Goal: Task Accomplishment & Management: Use online tool/utility

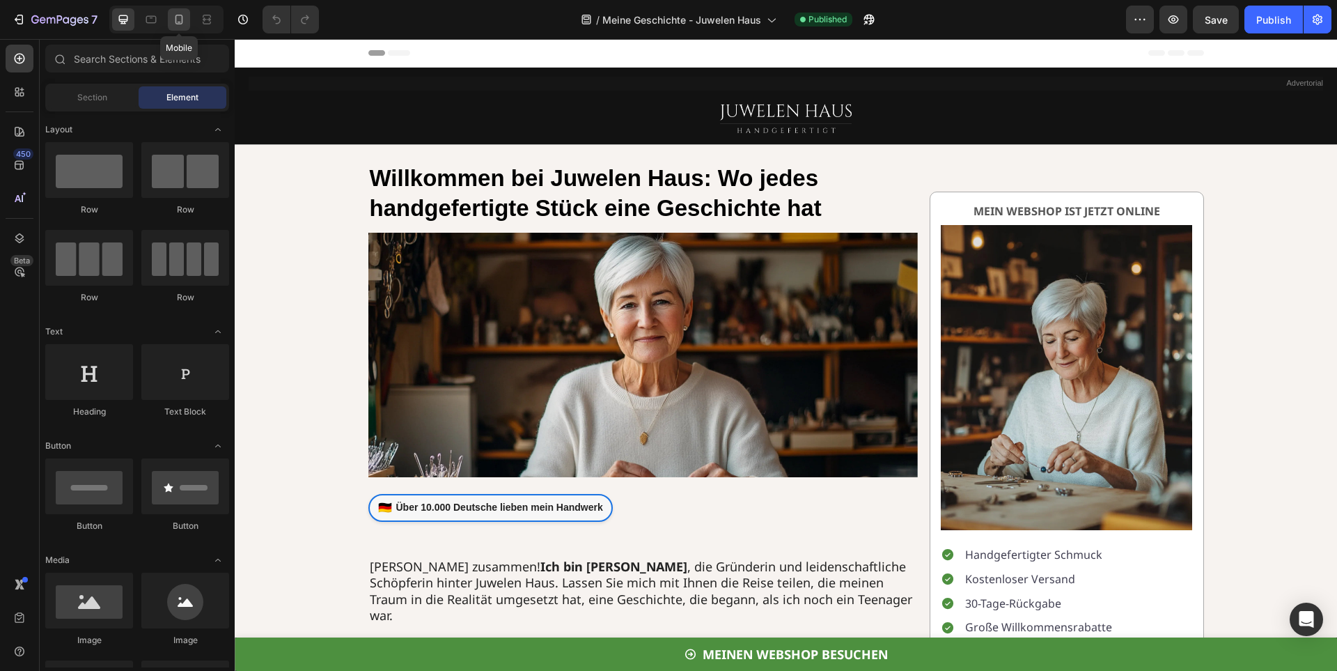
click at [184, 19] on icon at bounding box center [179, 20] width 14 height 14
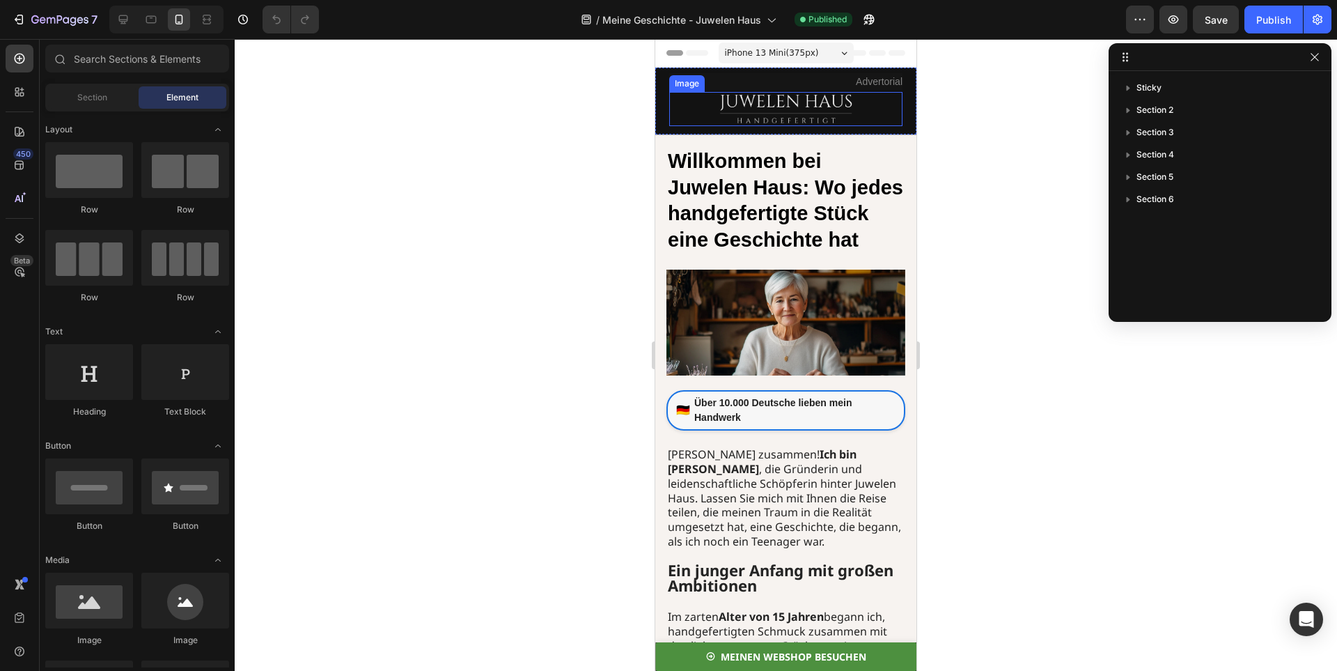
click at [751, 101] on img at bounding box center [786, 109] width 139 height 34
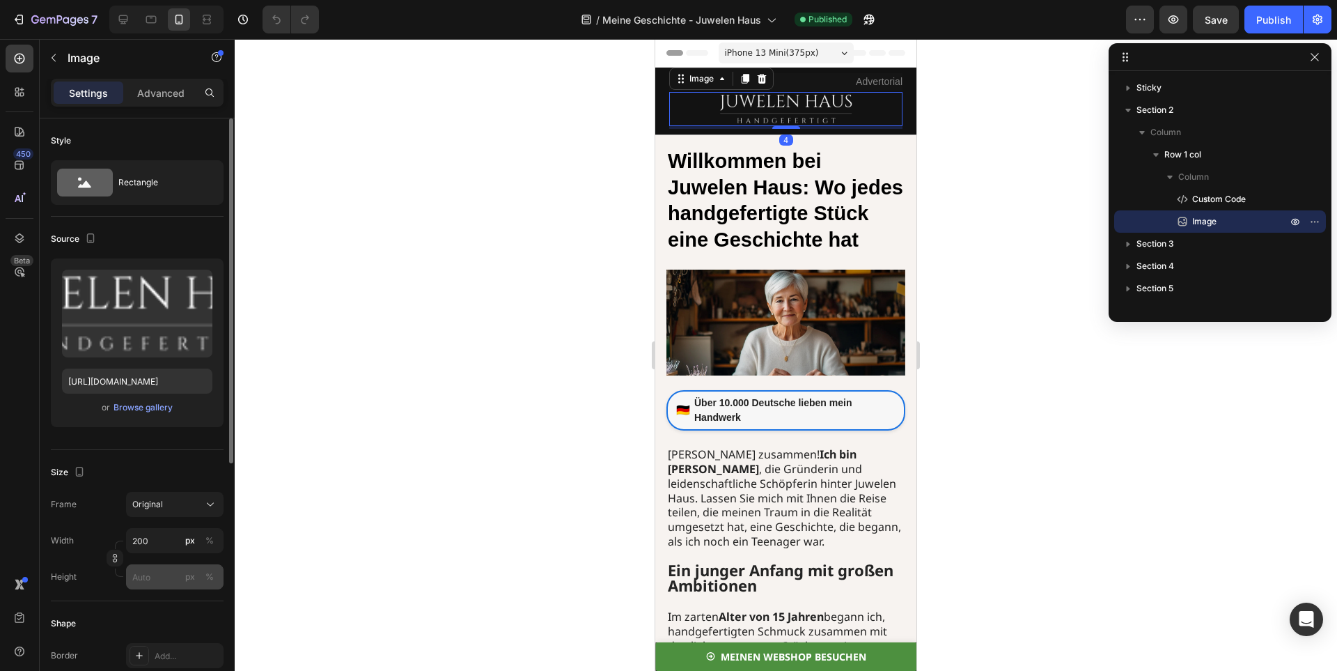
scroll to position [139, 0]
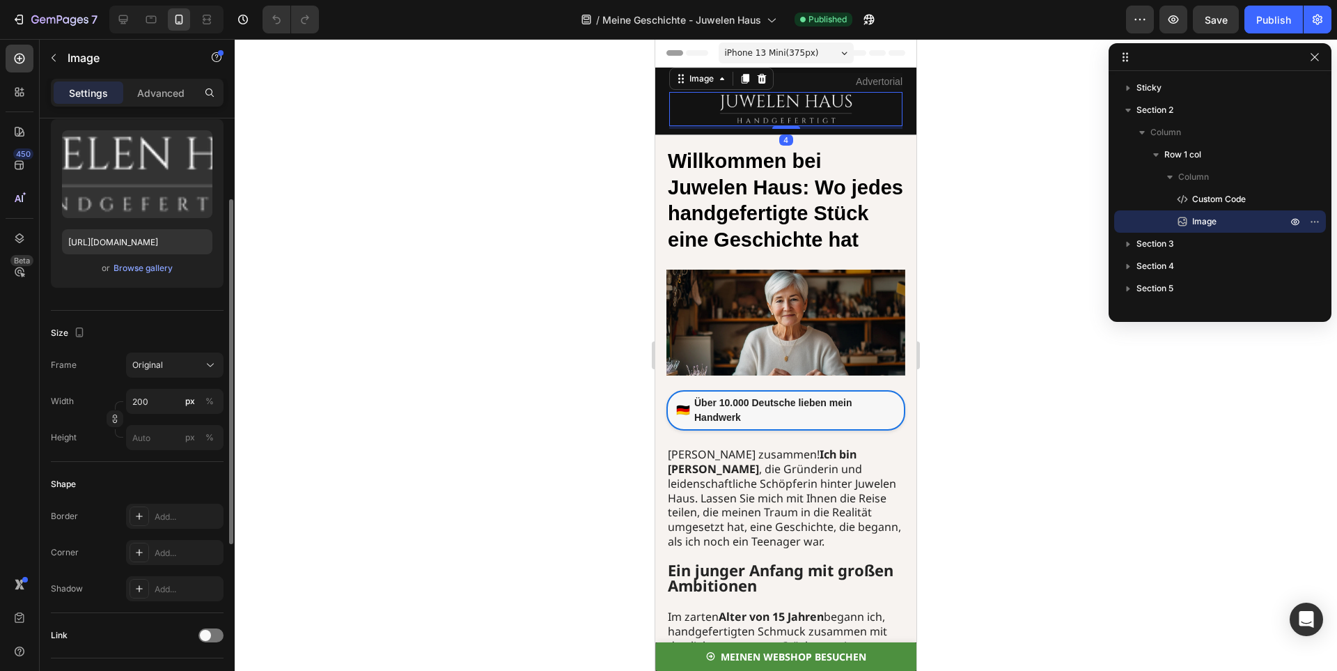
click at [152, 383] on div "Frame Original Width 200 px % Height px %" at bounding box center [137, 400] width 173 height 97
click at [149, 393] on input "200" at bounding box center [174, 401] width 97 height 25
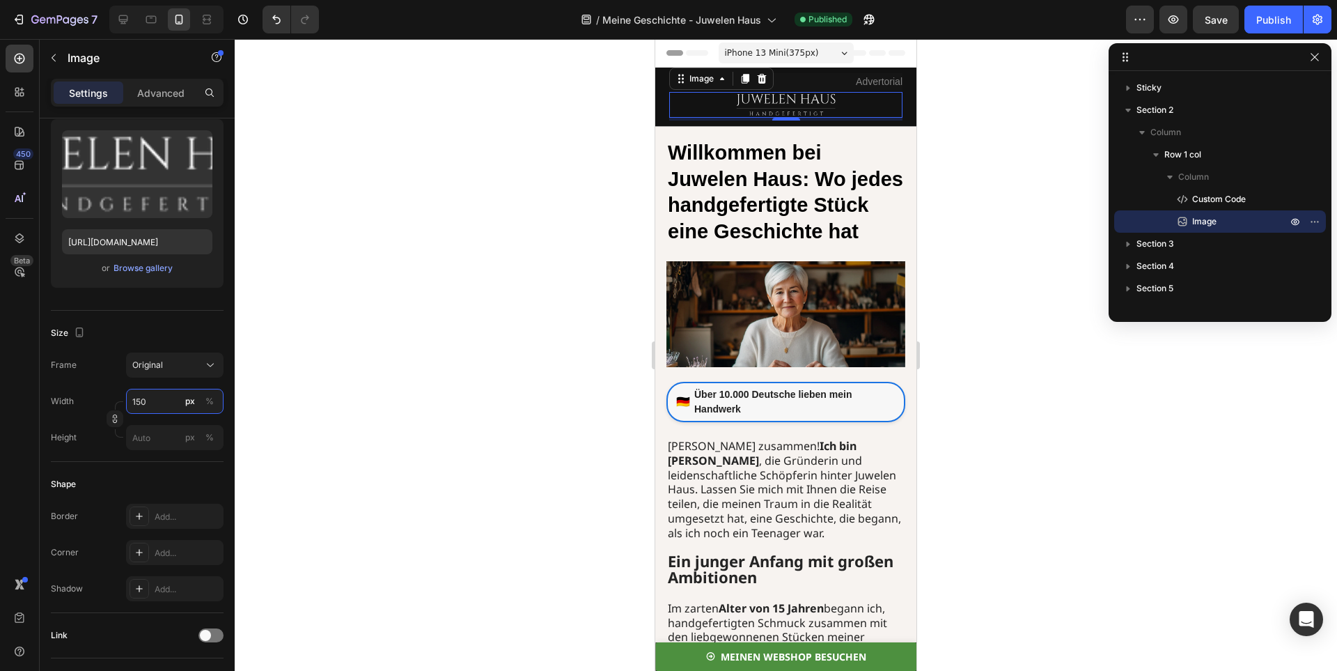
type input "150"
click at [278, 315] on div at bounding box center [786, 355] width 1102 height 632
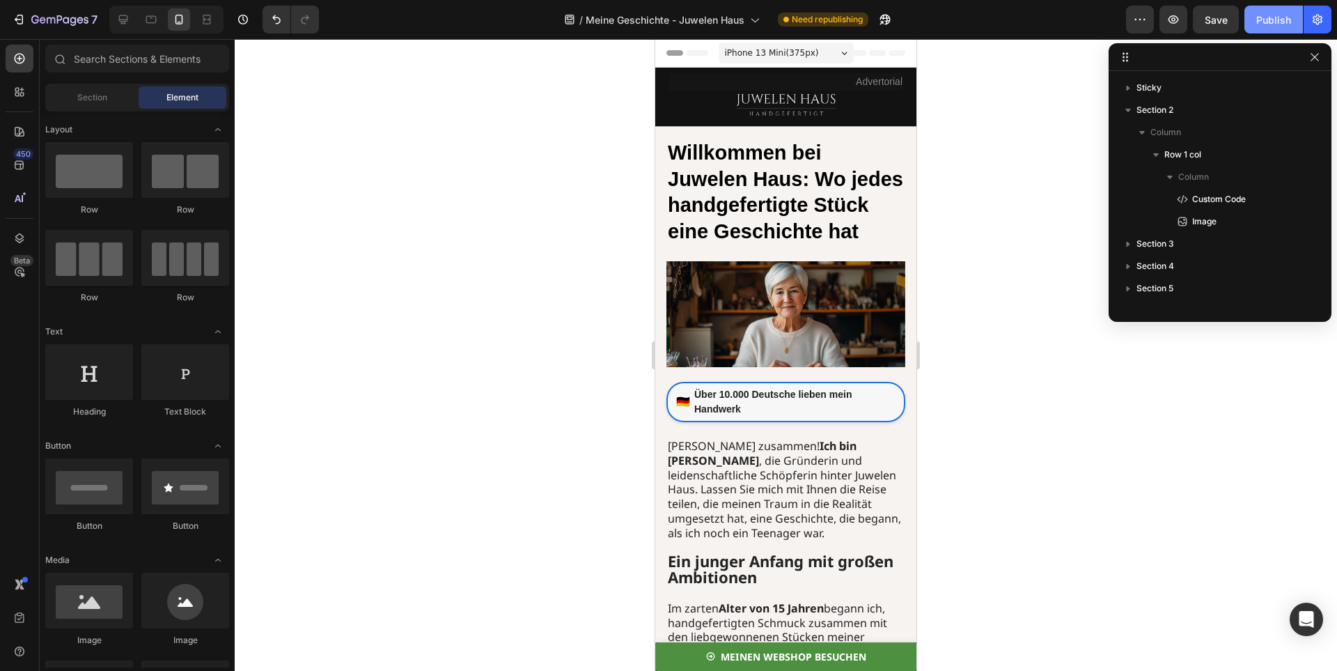
click at [1262, 19] on div "Publish" at bounding box center [1273, 20] width 35 height 15
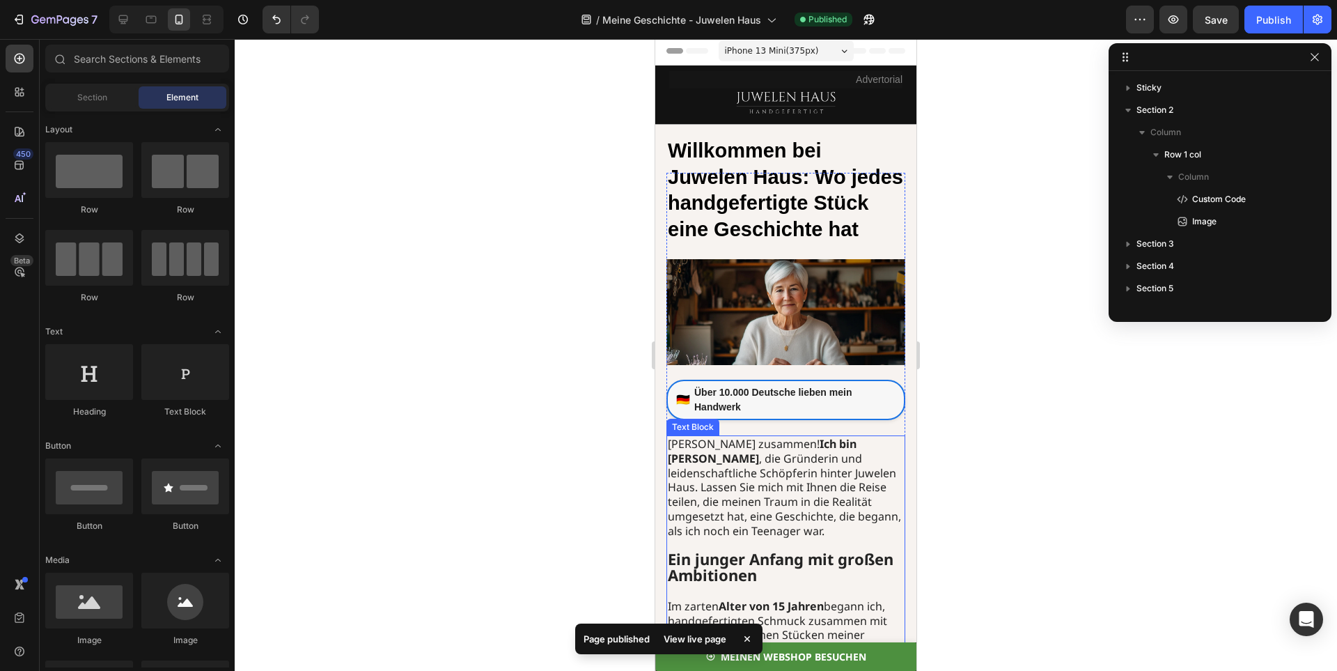
scroll to position [0, 0]
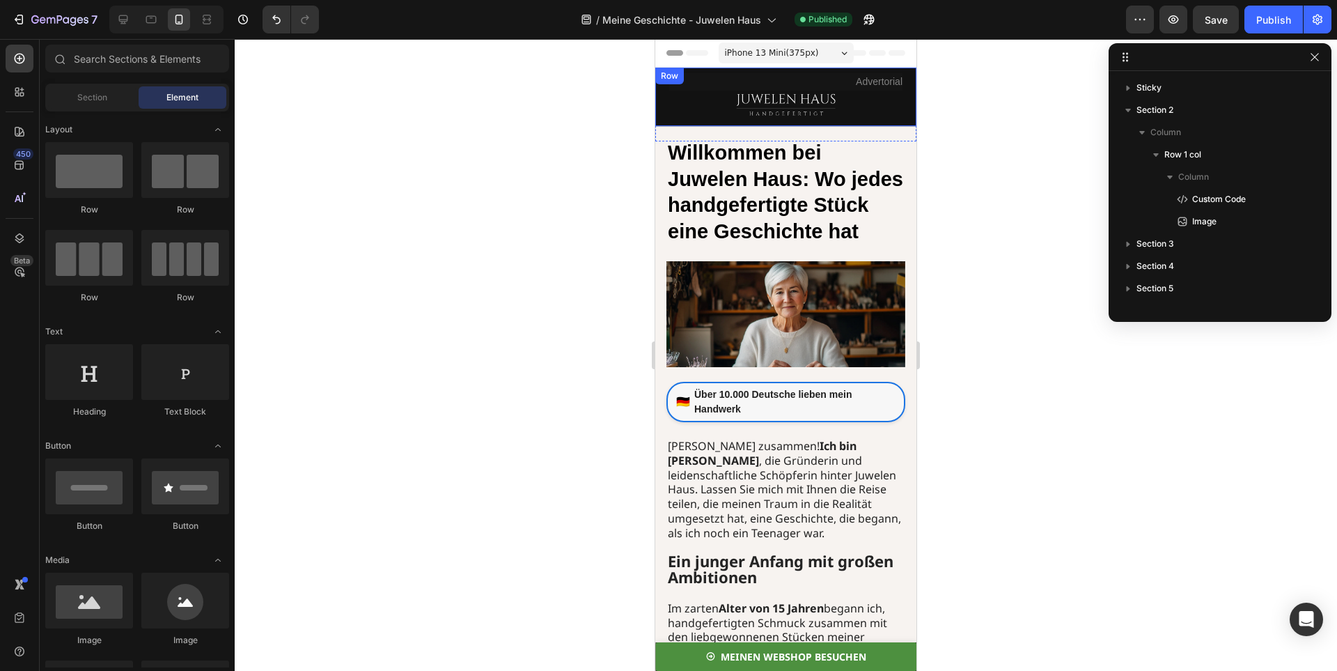
click at [783, 117] on img at bounding box center [786, 105] width 104 height 26
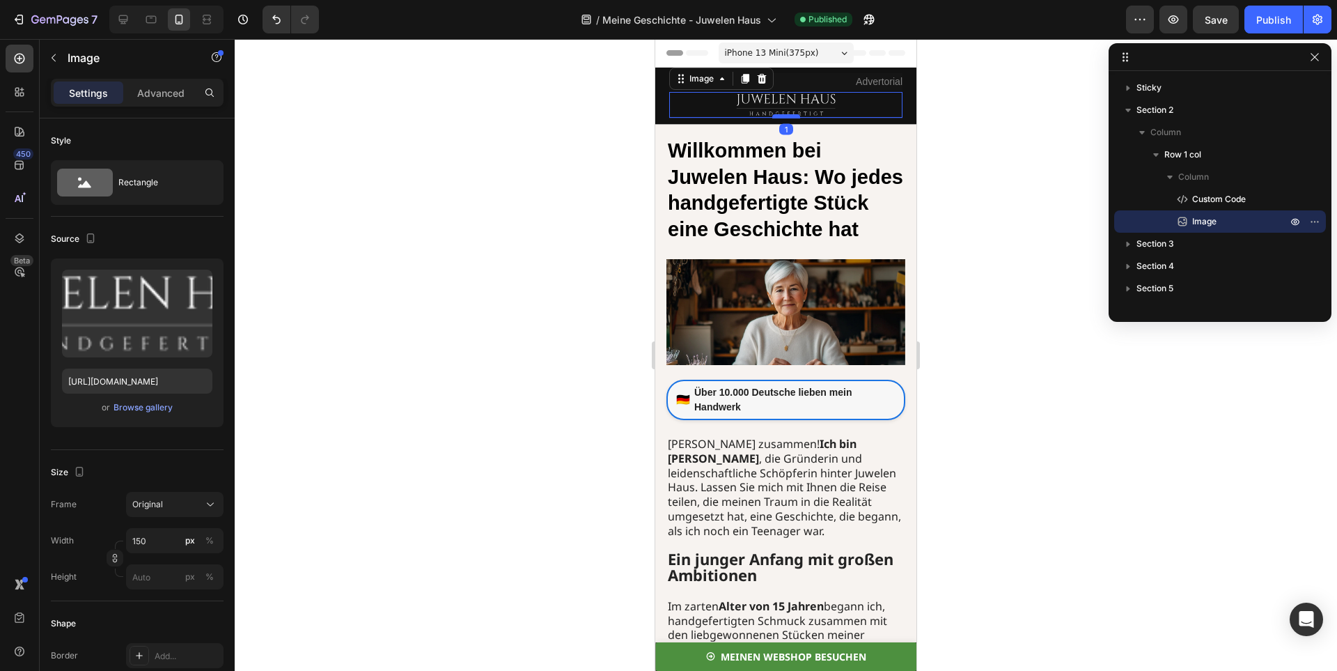
click at [783, 117] on div at bounding box center [786, 116] width 28 height 4
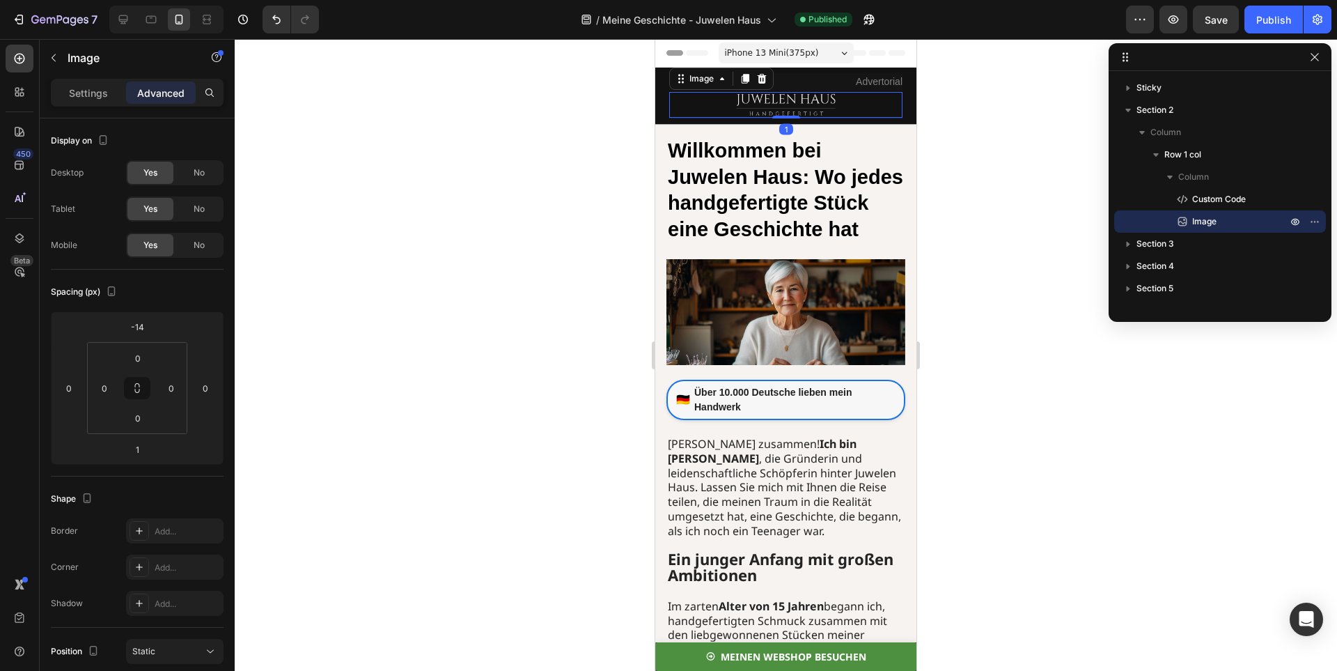
click at [936, 108] on div at bounding box center [786, 355] width 1102 height 632
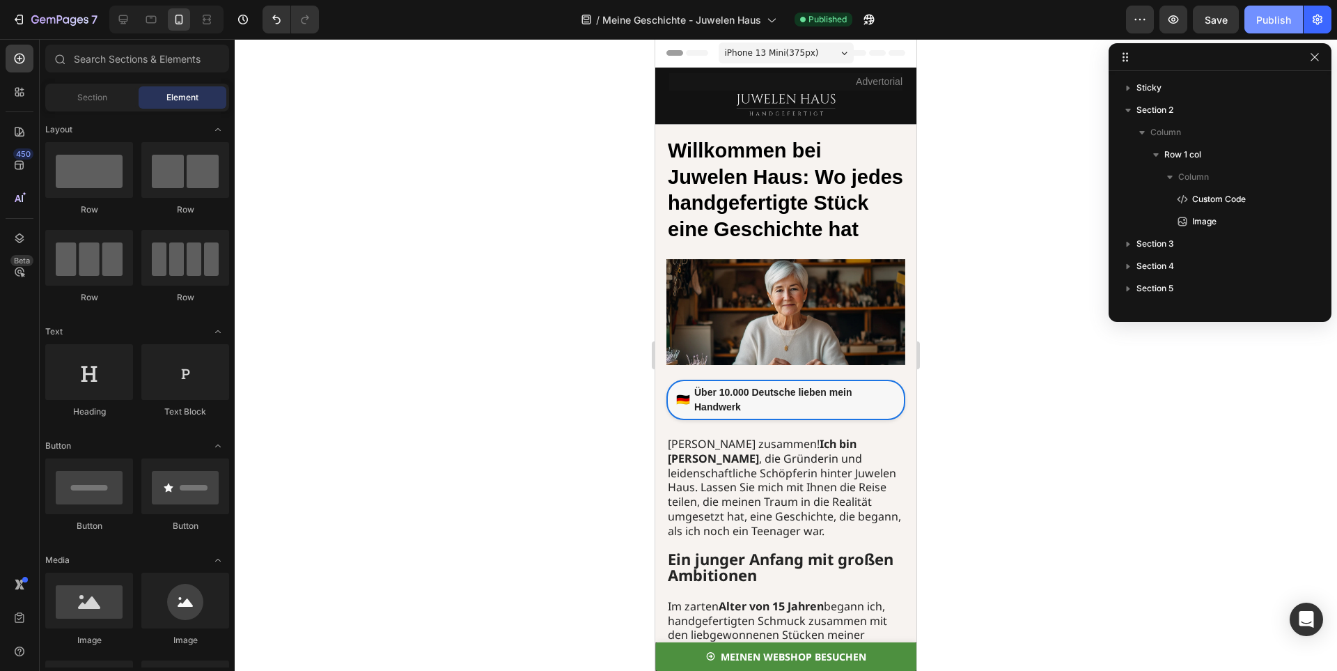
click at [1282, 26] on div "Publish" at bounding box center [1273, 20] width 35 height 15
click at [1318, 56] on icon "button" at bounding box center [1314, 57] width 11 height 11
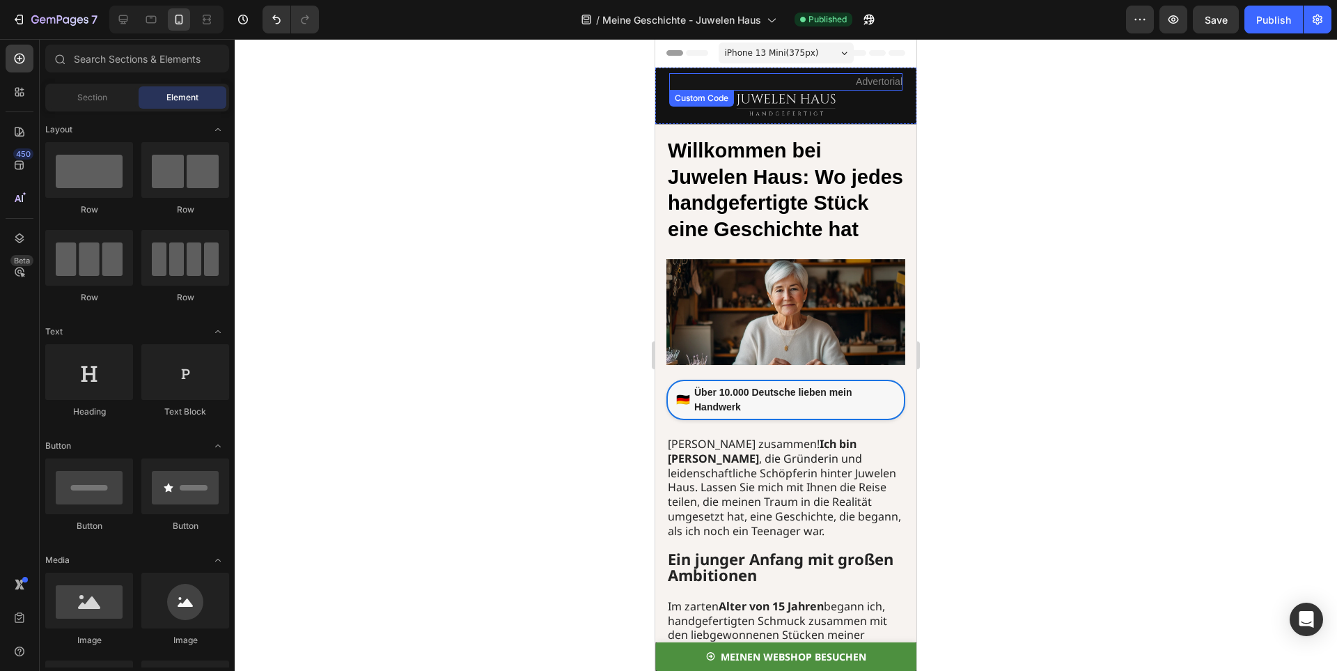
click at [865, 79] on span "Advertorial" at bounding box center [879, 81] width 47 height 11
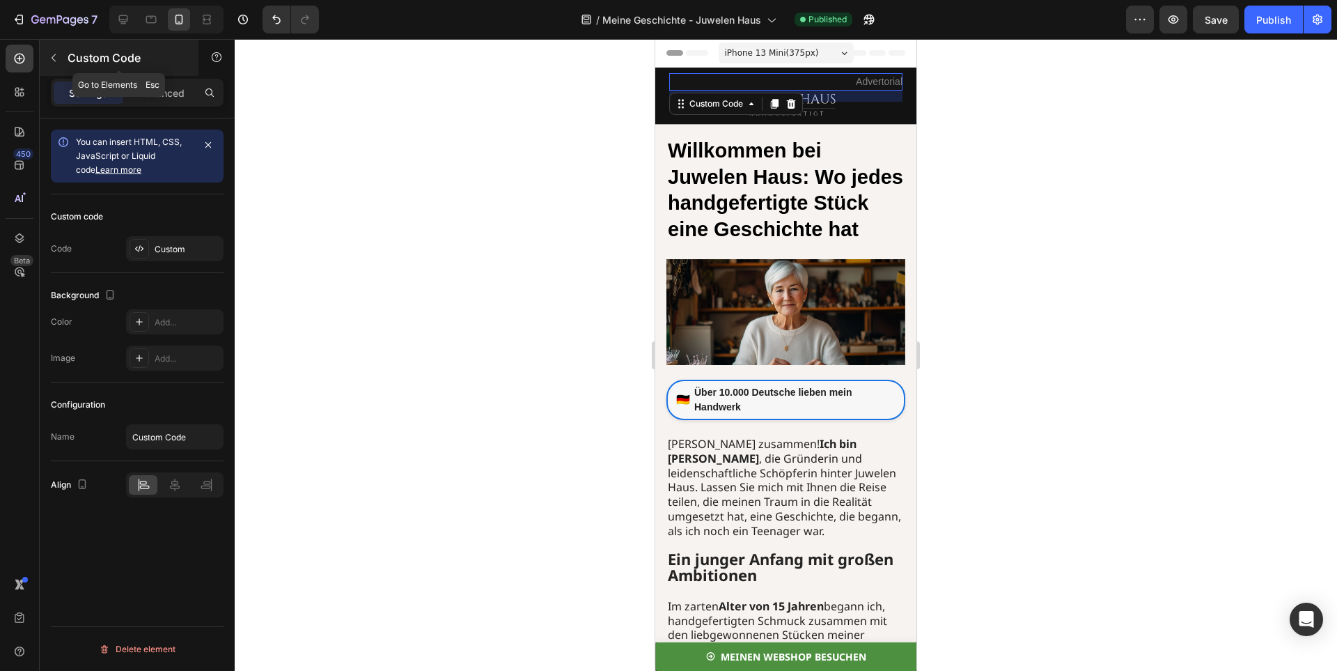
click at [55, 58] on icon "button" at bounding box center [53, 57] width 11 height 11
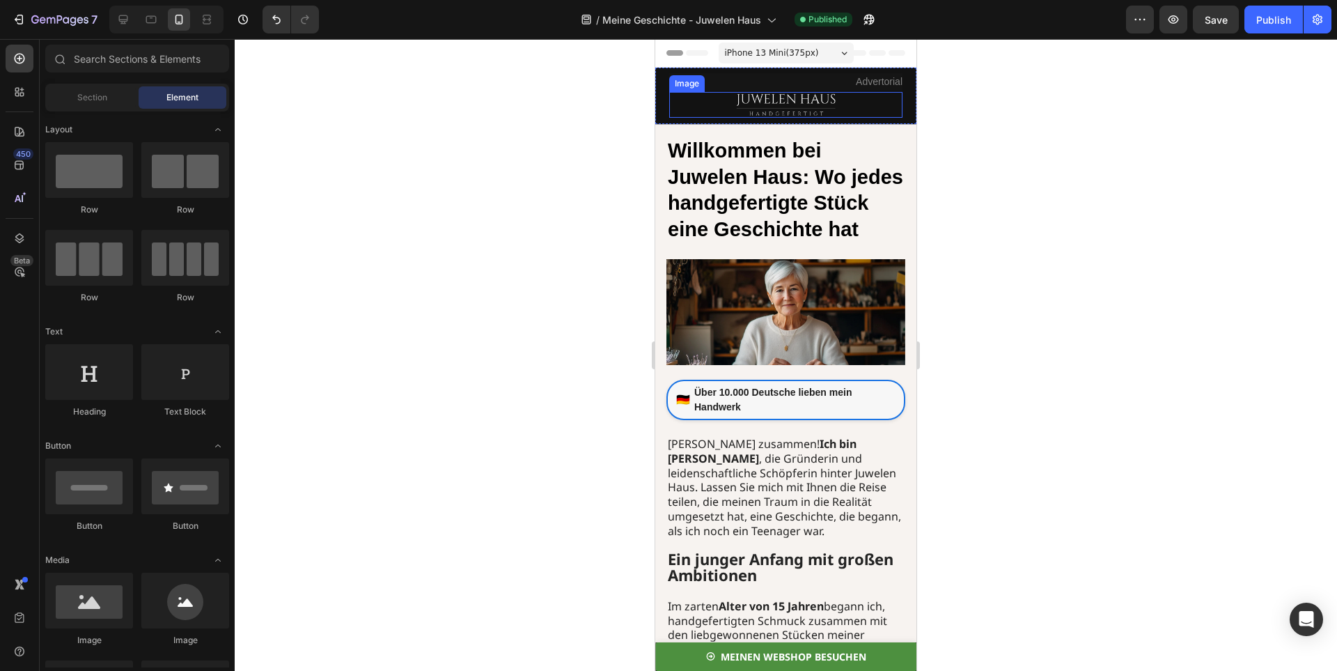
click at [773, 113] on img at bounding box center [786, 105] width 104 height 26
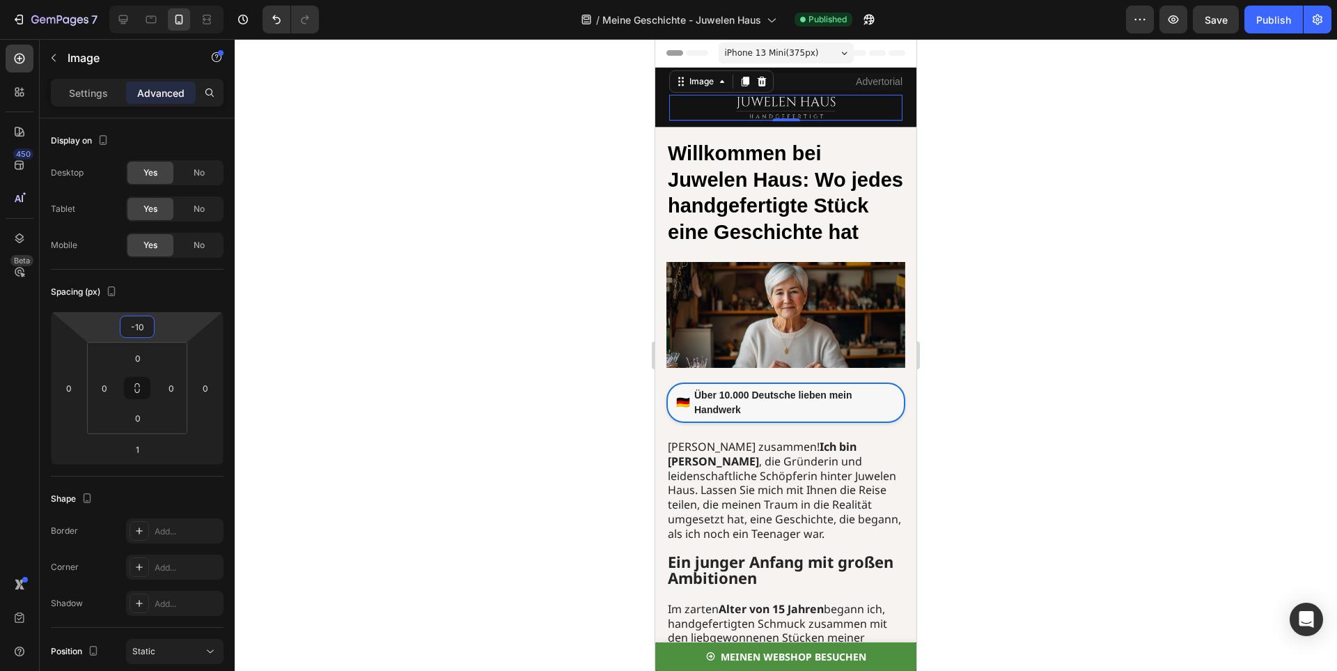
type input "-8"
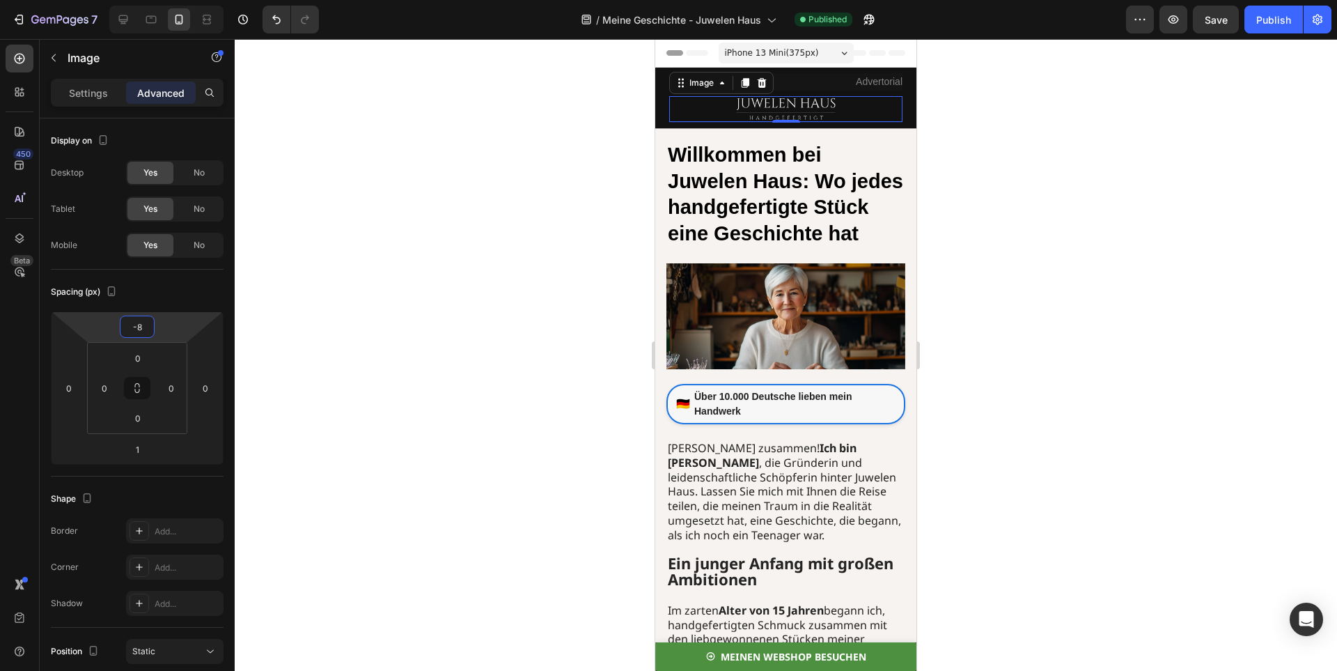
click at [161, 0] on html "7 / Meine Geschichte - Juwelen Haus Published Preview Save Publish 450 Beta Sec…" at bounding box center [668, 0] width 1337 height 0
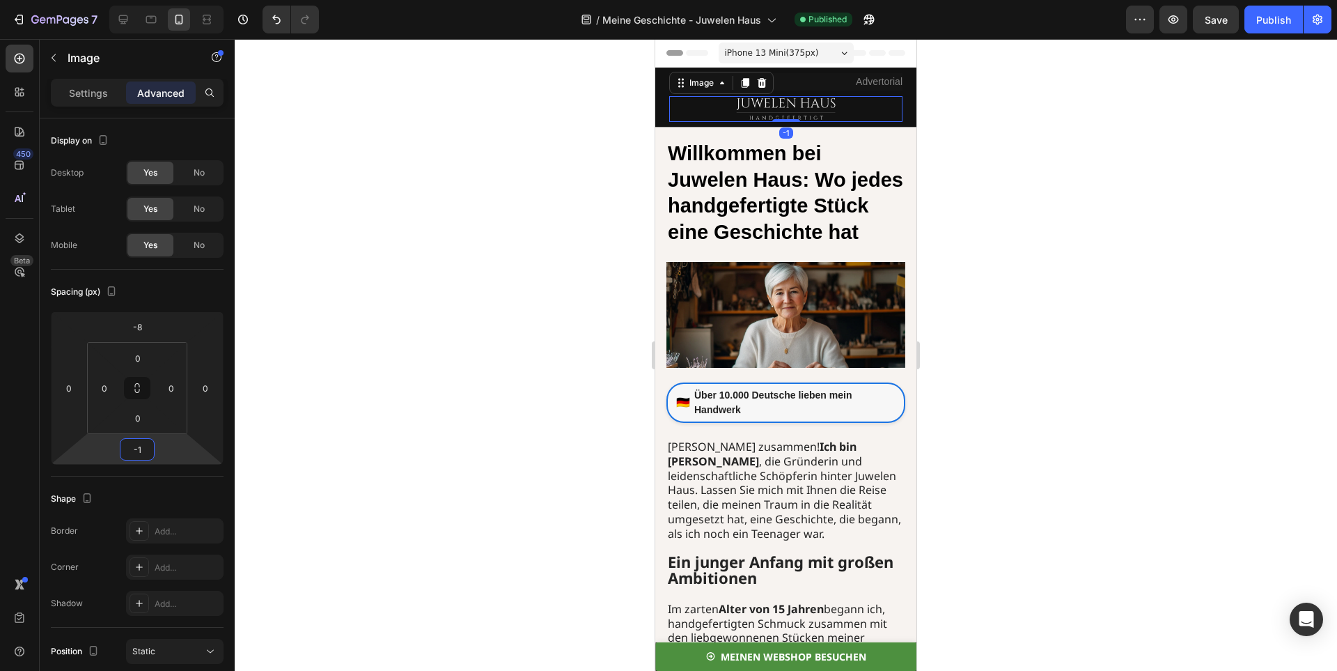
type input "-3"
click at [163, 0] on html "7 / Meine Geschichte - Juwelen Haus Published Preview Save Publish 450 Beta Sec…" at bounding box center [668, 0] width 1337 height 0
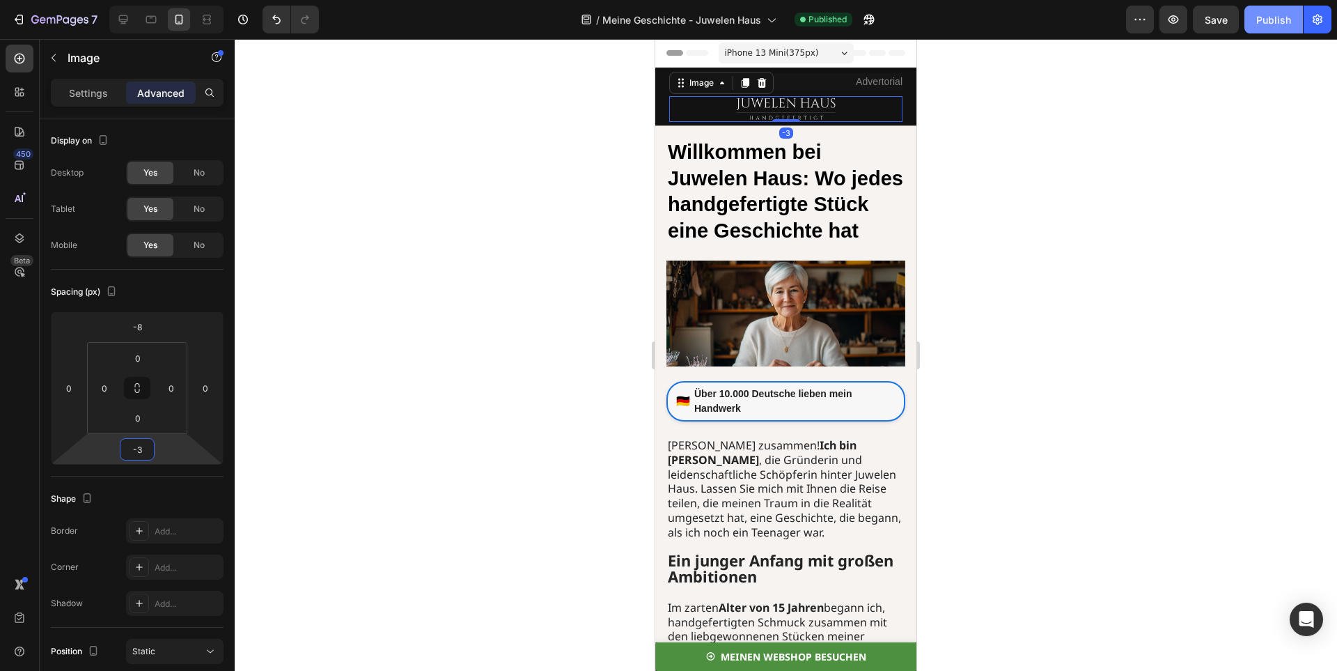
click at [1258, 19] on div "Publish" at bounding box center [1273, 20] width 35 height 15
